Goal: Answer question/provide support: Share knowledge or assist other users

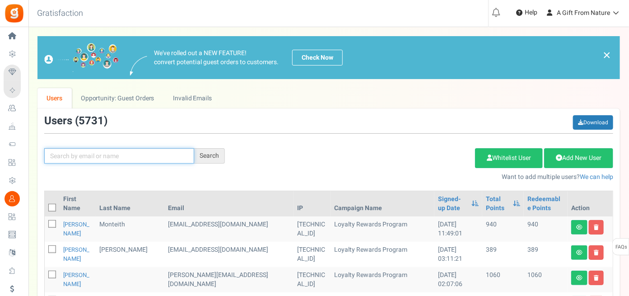
click at [130, 161] on input "text" at bounding box center [119, 155] width 150 height 15
paste input "[EMAIL_ADDRESS][DOMAIN_NAME]"
type input "[EMAIL_ADDRESS][DOMAIN_NAME]"
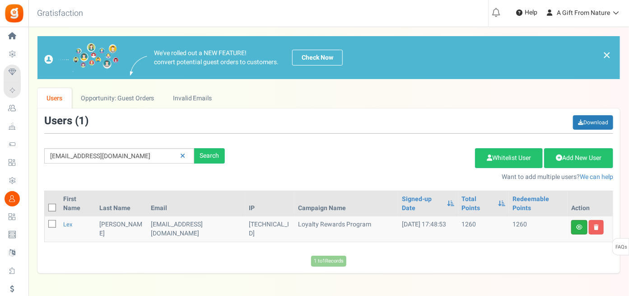
click at [578, 221] on link at bounding box center [580, 227] width 16 height 14
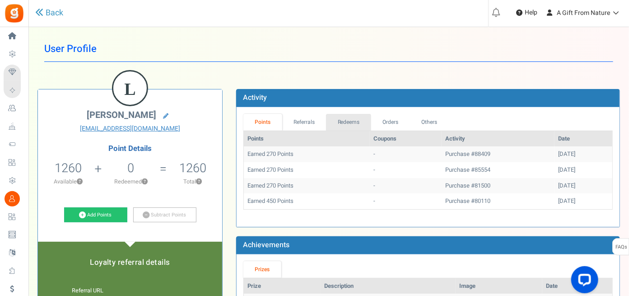
click at [343, 123] on link "Redeems" at bounding box center [348, 122] width 45 height 17
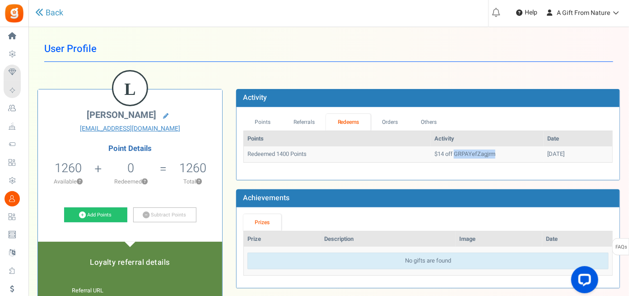
drag, startPoint x: 431, startPoint y: 153, endPoint x: 480, endPoint y: 153, distance: 49.2
click at [480, 153] on td "$14 off GRPAYefZagjrm" at bounding box center [487, 154] width 113 height 16
copy td "GRPAYefZagjrm"
drag, startPoint x: 87, startPoint y: 169, endPoint x: 52, endPoint y: 168, distance: 35.3
click at [52, 168] on li "1260 1260 Redeemable 0 Exclusion Available ?" at bounding box center [68, 176] width 61 height 38
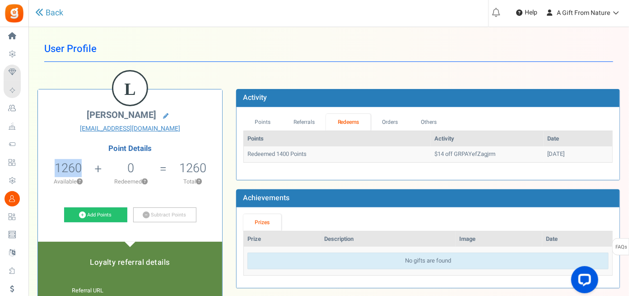
copy span "1260"
